Goal: Task Accomplishment & Management: Use online tool/utility

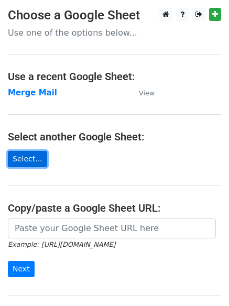
click at [30, 158] on link "Select..." at bounding box center [27, 159] width 39 height 16
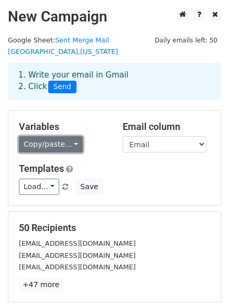
click at [48, 136] on link "Copy/paste..." at bounding box center [51, 144] width 64 height 16
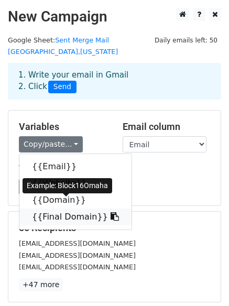
click at [110, 212] on icon at bounding box center [114, 216] width 8 height 8
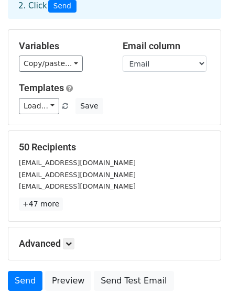
scroll to position [142, 0]
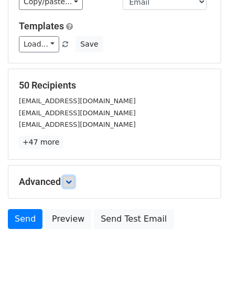
click at [72, 176] on link at bounding box center [69, 182] width 12 height 12
